Goal: Information Seeking & Learning: Learn about a topic

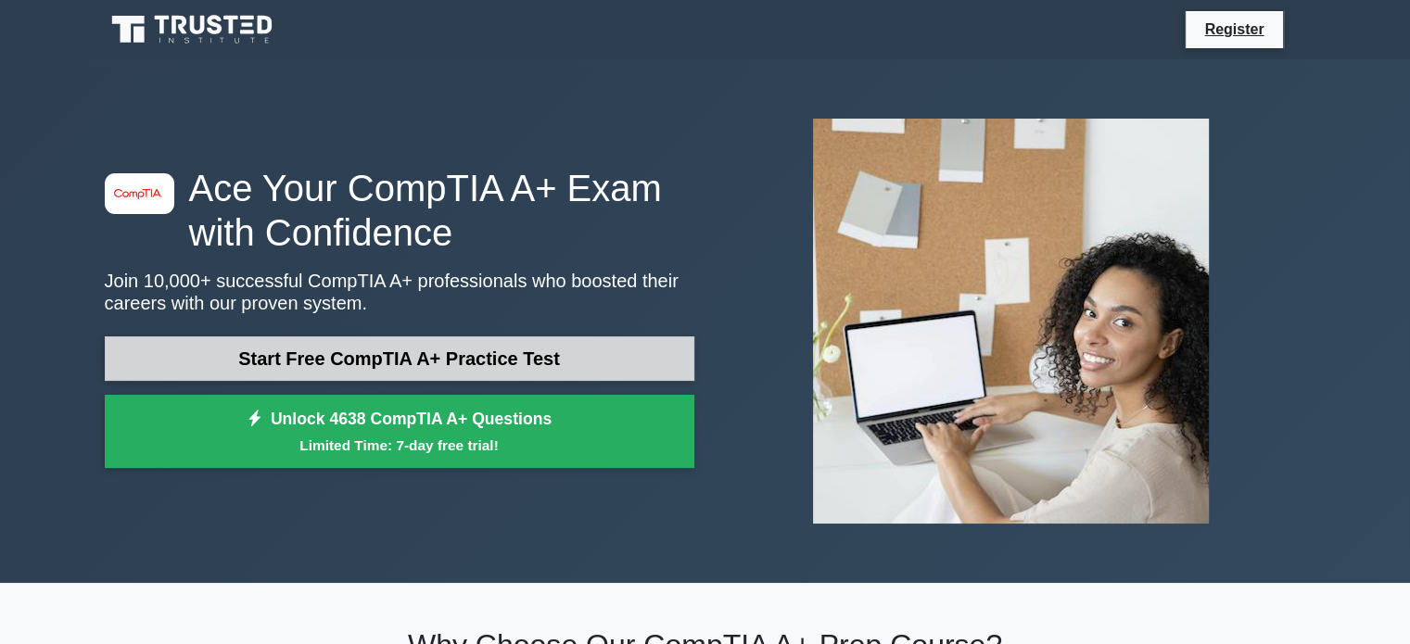
click at [596, 353] on link "Start Free CompTIA A+ Practice Test" at bounding box center [399, 358] width 589 height 44
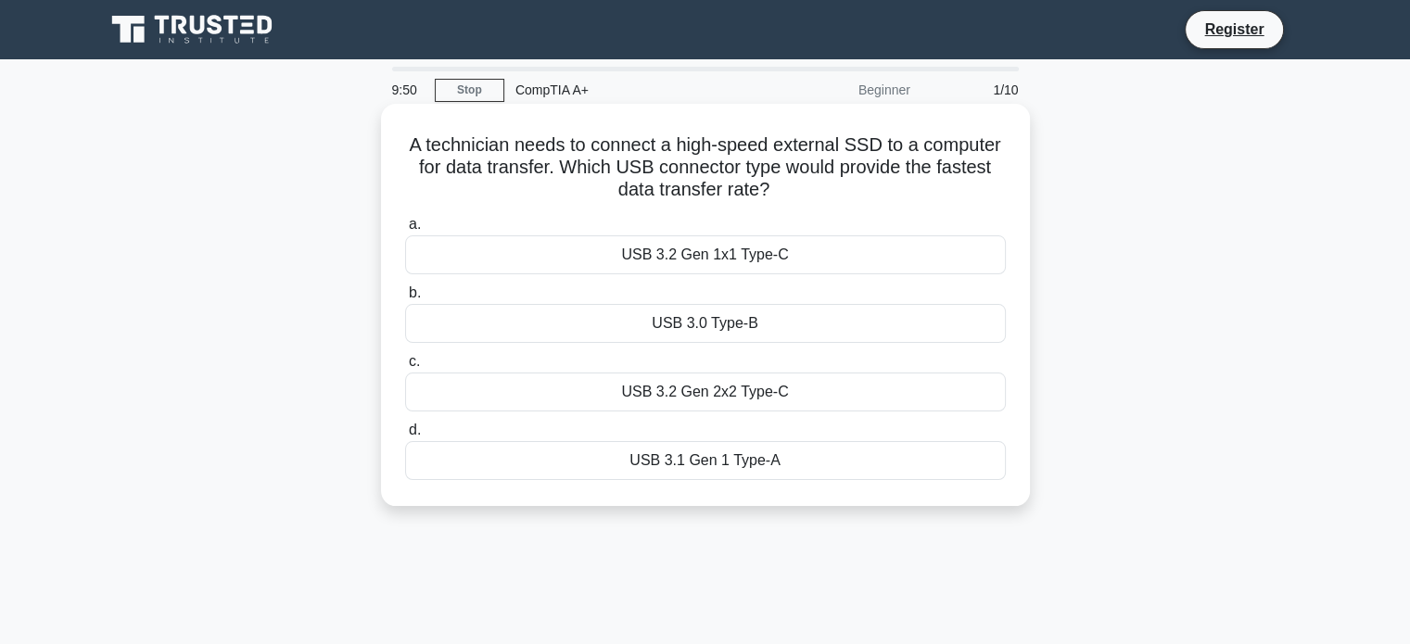
click at [853, 386] on div "USB 3.2 Gen 2x2 Type-C" at bounding box center [705, 392] width 600 height 39
click at [405, 368] on input "c. USB 3.2 Gen 2x2 Type-C" at bounding box center [405, 362] width 0 height 12
